Goal: Find specific page/section: Find specific page/section

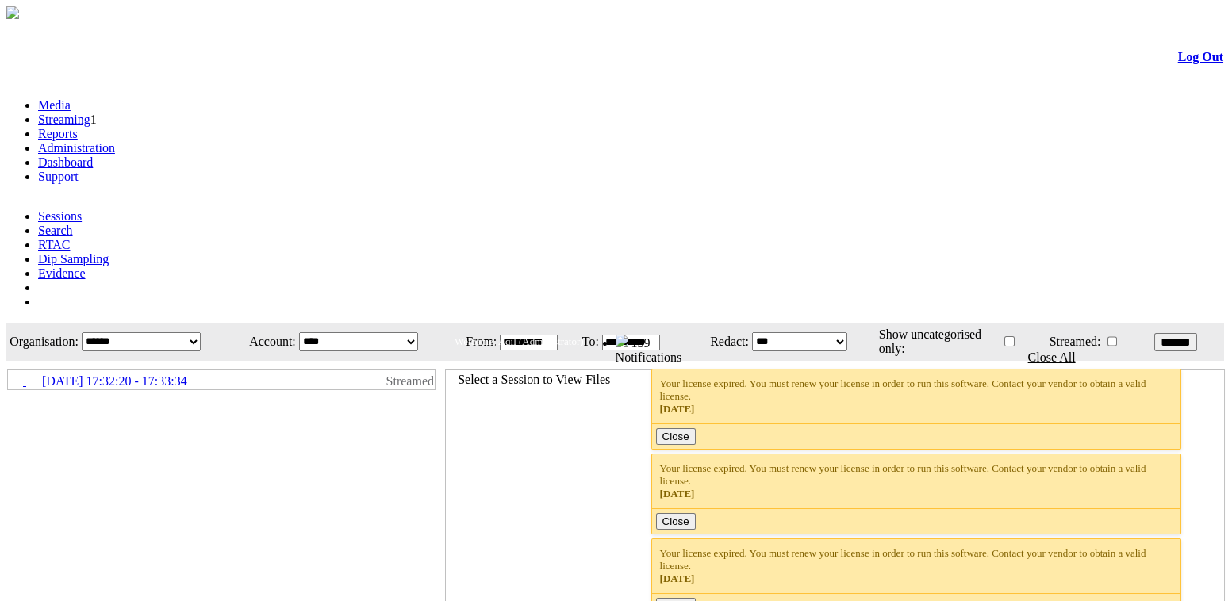
click at [115, 141] on link "Administration" at bounding box center [76, 147] width 77 height 13
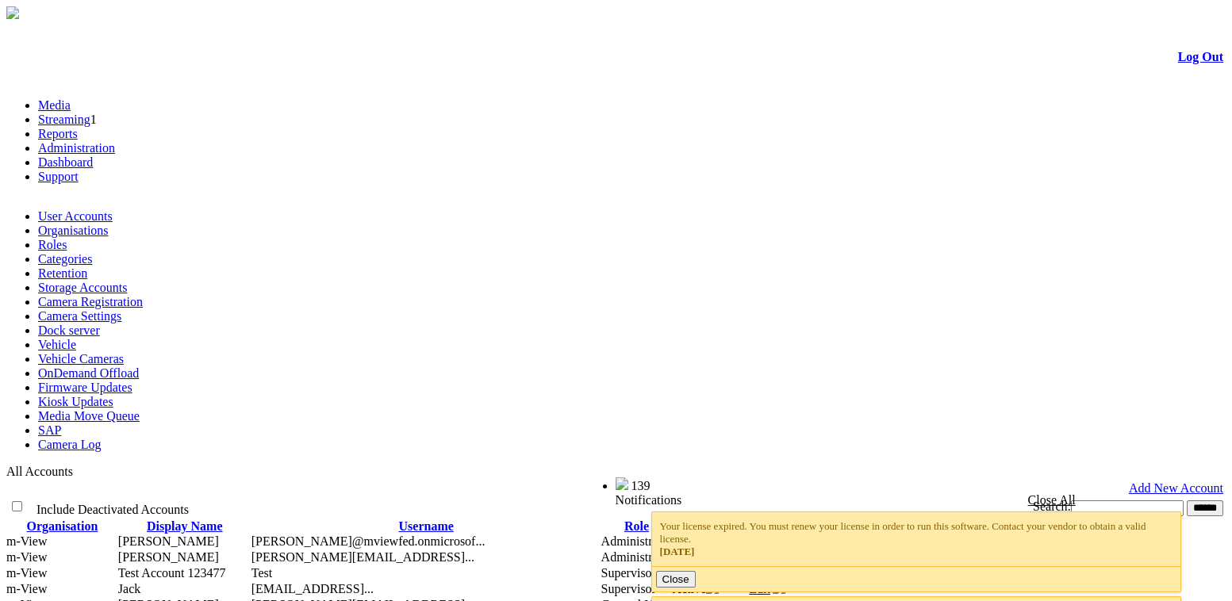
click at [143, 295] on link "Camera Registration" at bounding box center [90, 301] width 105 height 13
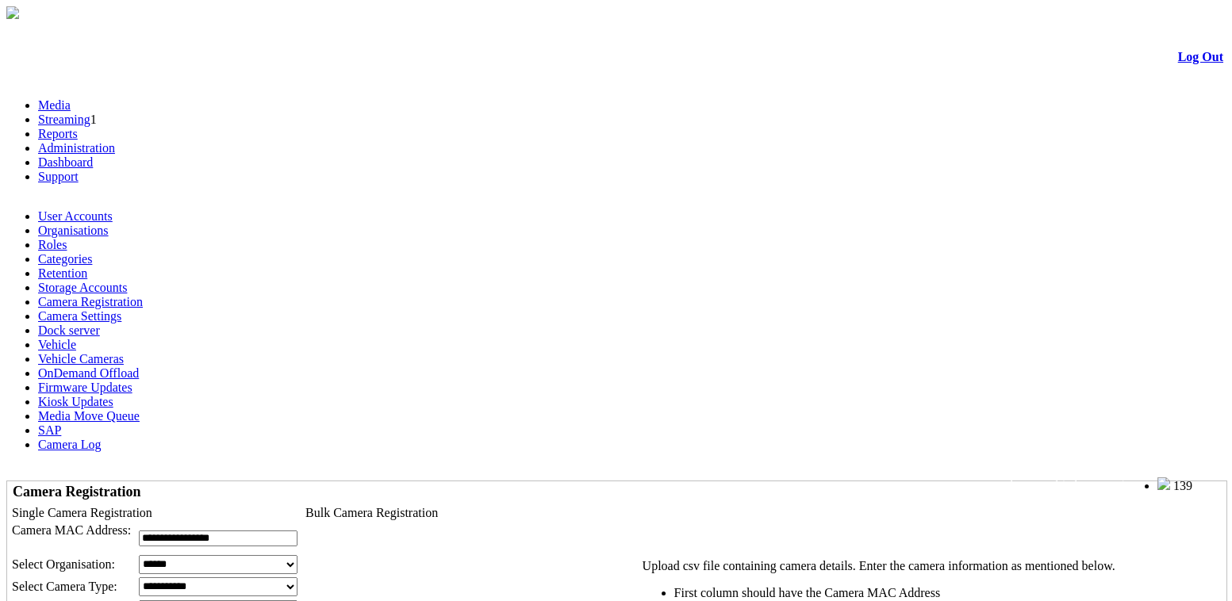
click at [1196, 55] on td "Log Out" at bounding box center [616, 57] width 1216 height 53
click at [1193, 59] on link "Log Out" at bounding box center [1200, 56] width 45 height 13
